Goal: Transaction & Acquisition: Download file/media

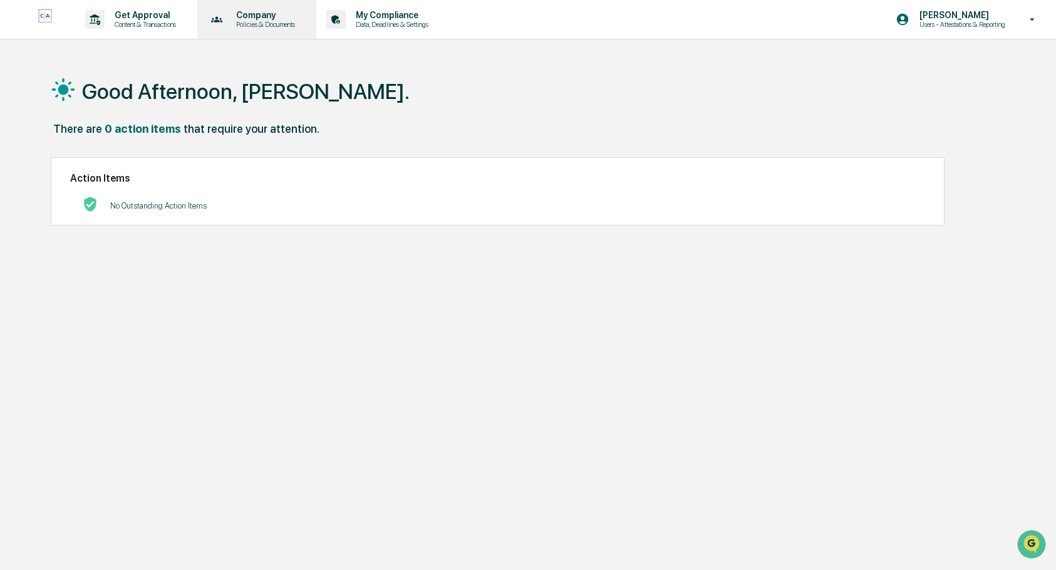
click at [254, 20] on p "Policies & Documents" at bounding box center [263, 24] width 75 height 9
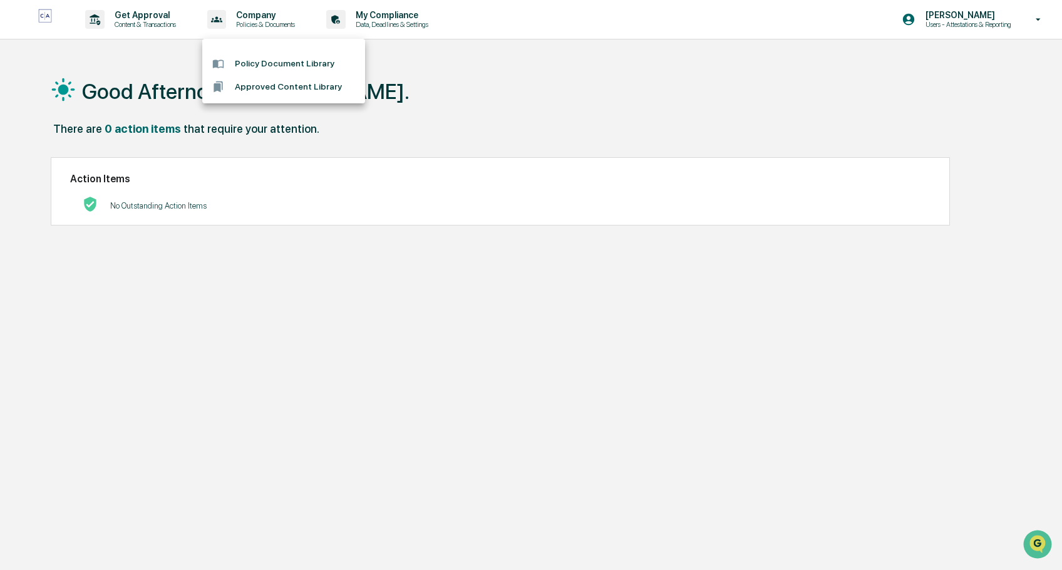
click at [301, 64] on li "Policy Document Library" at bounding box center [283, 63] width 163 height 23
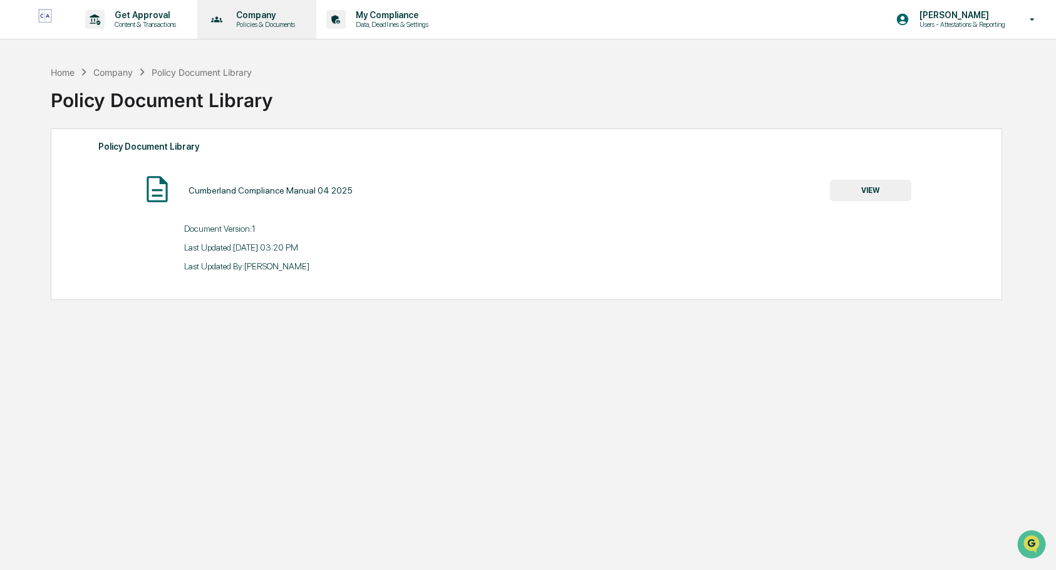
click at [279, 18] on p "Company" at bounding box center [263, 15] width 75 height 10
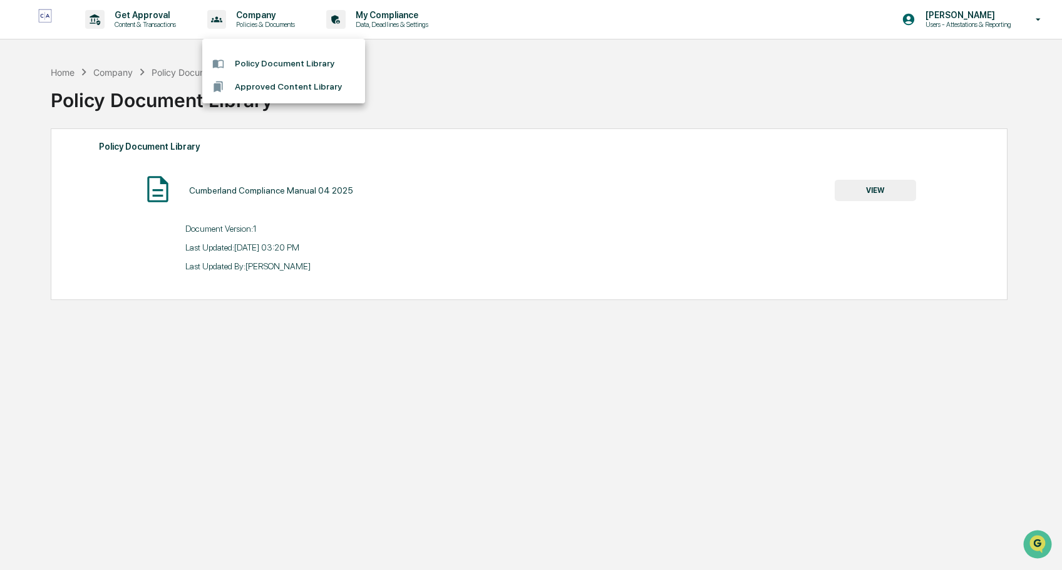
click at [276, 91] on li "Approved Content Library" at bounding box center [283, 86] width 163 height 23
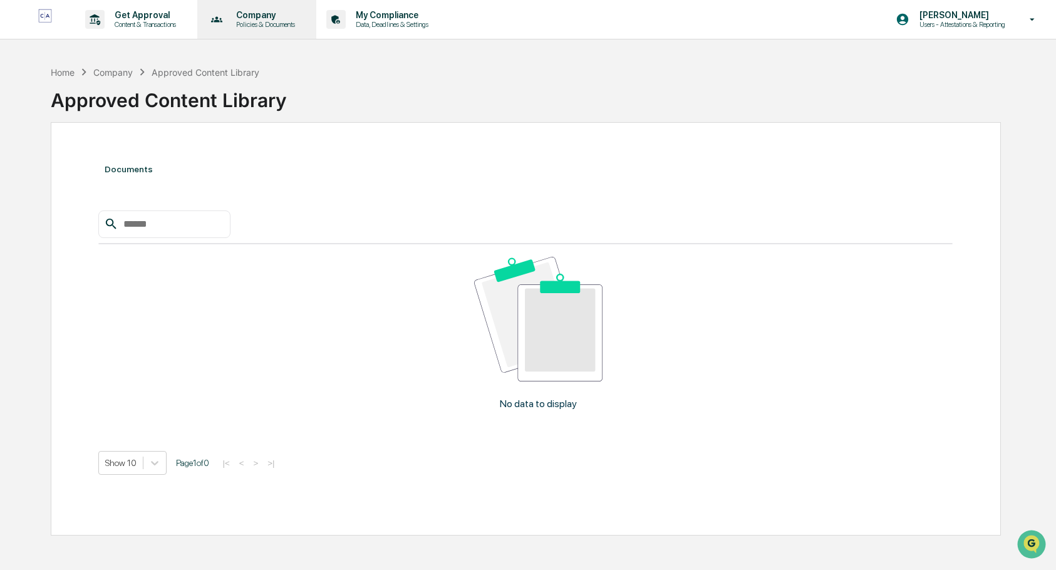
click at [256, 8] on div "Company Policies & Documents" at bounding box center [255, 19] width 107 height 39
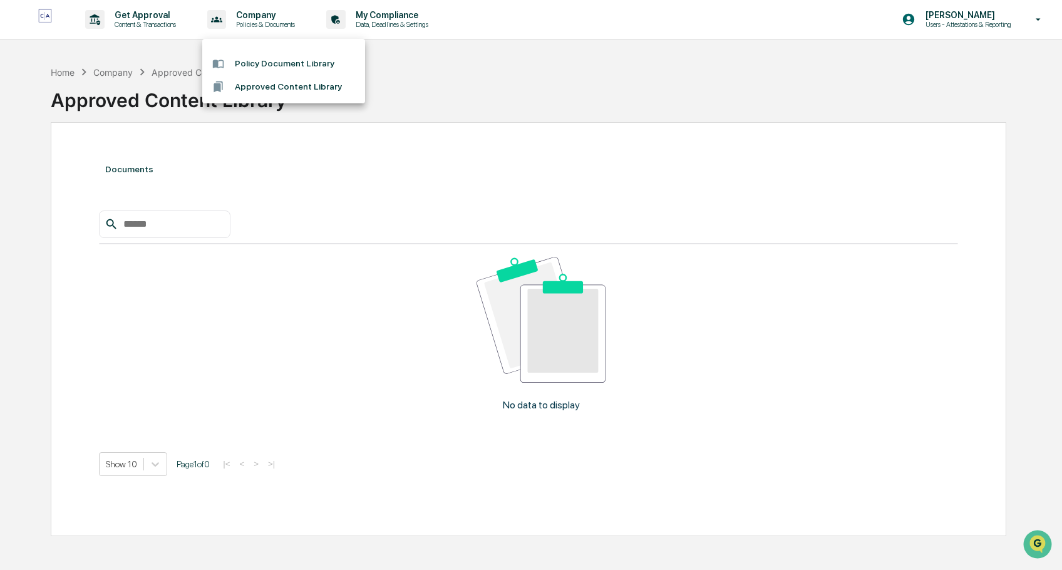
click at [252, 54] on li "Policy Document Library" at bounding box center [283, 63] width 163 height 23
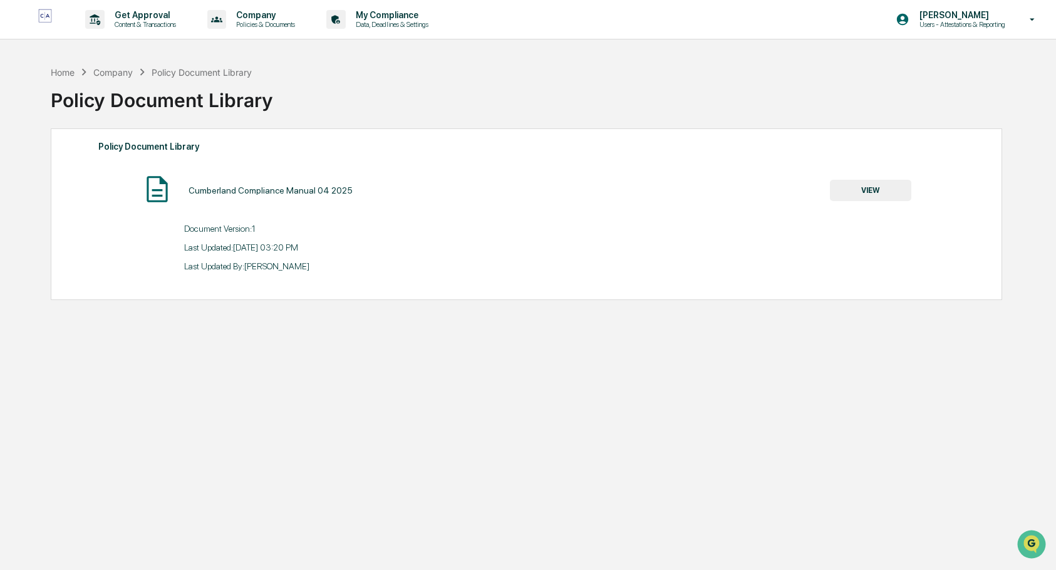
click at [893, 187] on button "VIEW" at bounding box center [870, 190] width 81 height 21
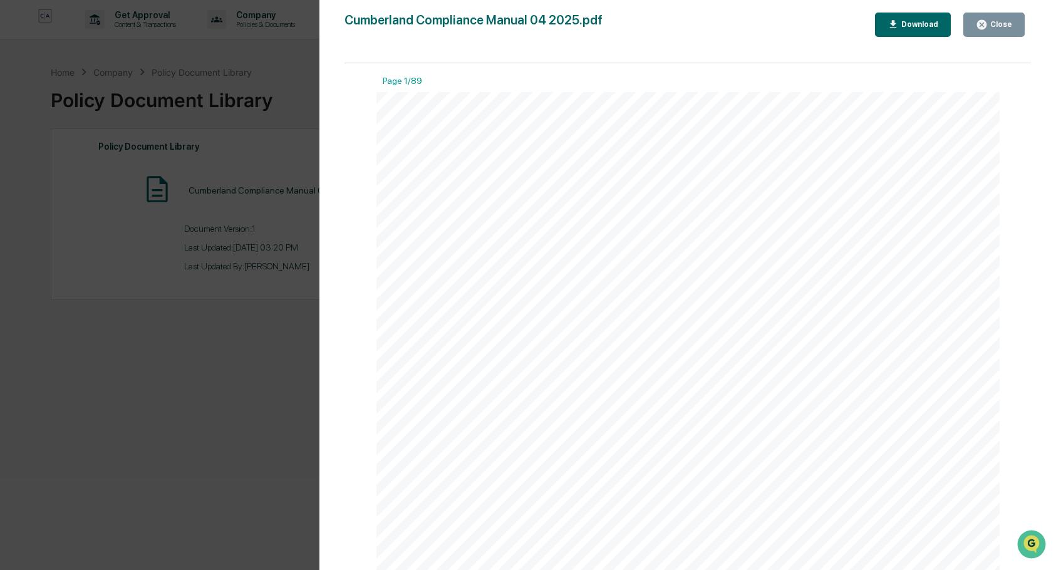
click at [908, 27] on div "Download" at bounding box center [918, 24] width 39 height 9
